Goal: Task Accomplishment & Management: Use online tool/utility

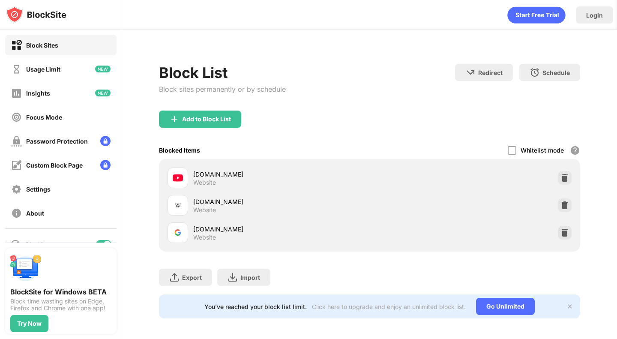
click at [560, 233] on img at bounding box center [564, 232] width 9 height 9
click at [560, 251] on div "Export Export Files (for websites items only) Import Import Files (for websites…" at bounding box center [369, 272] width 421 height 43
click at [558, 251] on div "Export Export Files (for websites items only) Import Import Files (for websites…" at bounding box center [369, 272] width 421 height 43
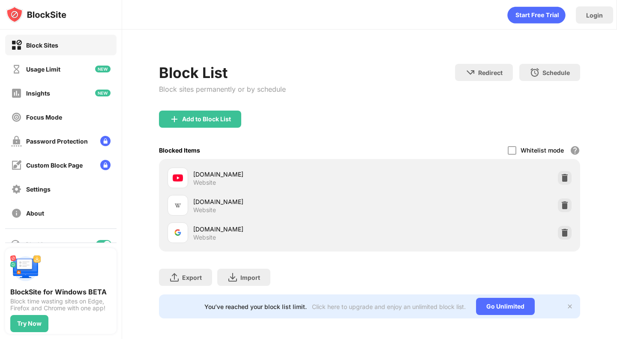
click at [558, 251] on div "Export Export Files (for websites items only) Import Import Files (for websites…" at bounding box center [369, 272] width 421 height 43
click at [561, 251] on div "Export Export Files (for websites items only) Import Import Files (for websites…" at bounding box center [369, 272] width 421 height 43
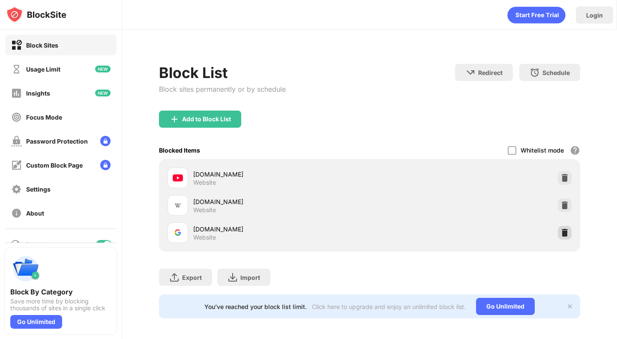
click at [560, 232] on img at bounding box center [564, 232] width 9 height 9
